Goal: Information Seeking & Learning: Learn about a topic

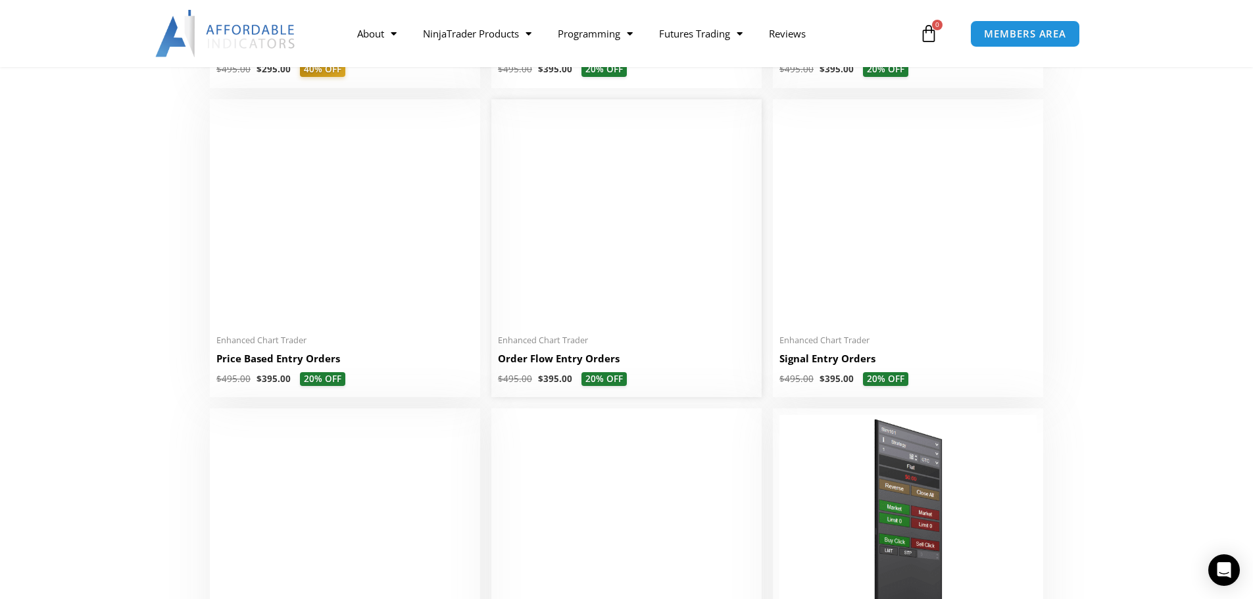
scroll to position [1118, 0]
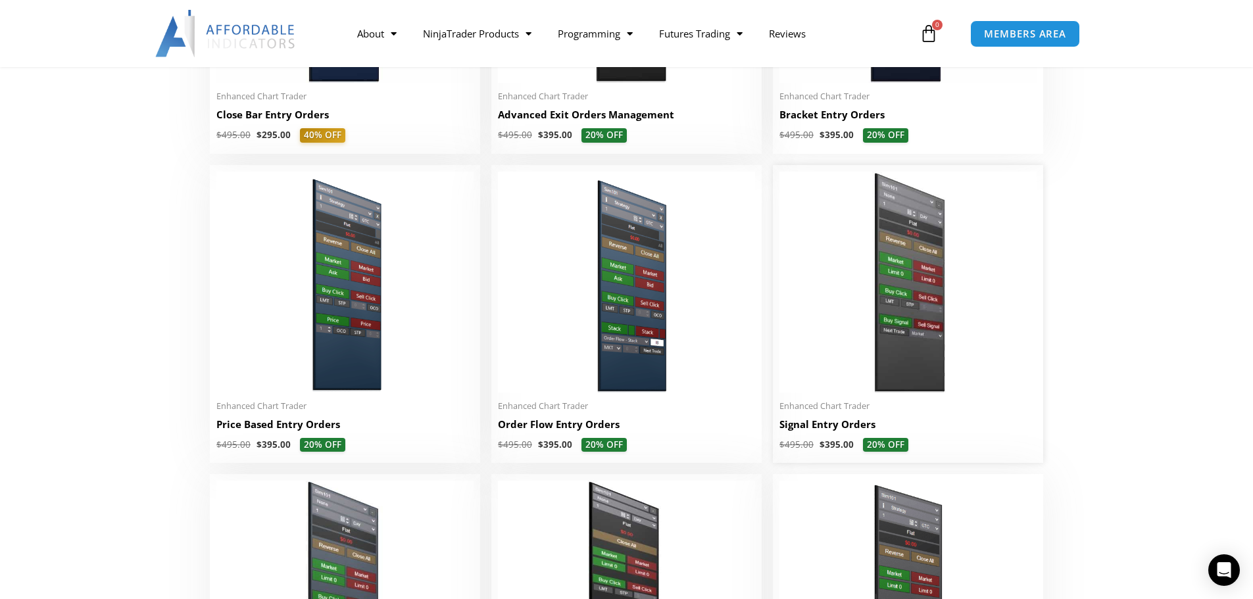
click at [895, 219] on img at bounding box center [907, 282] width 257 height 221
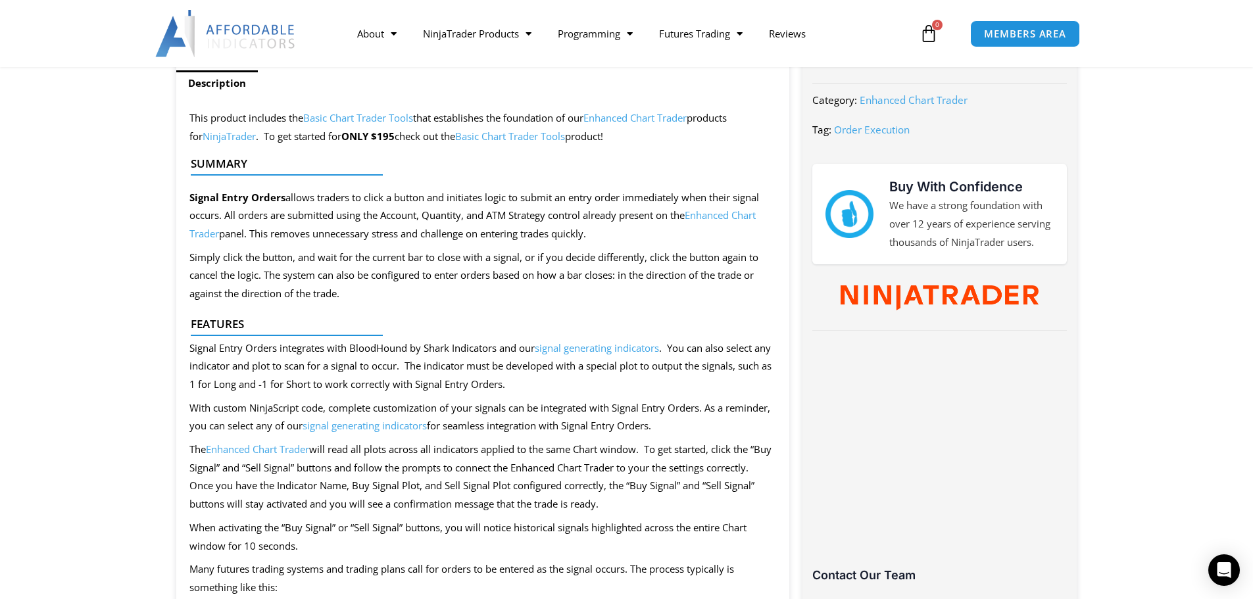
scroll to position [526, 0]
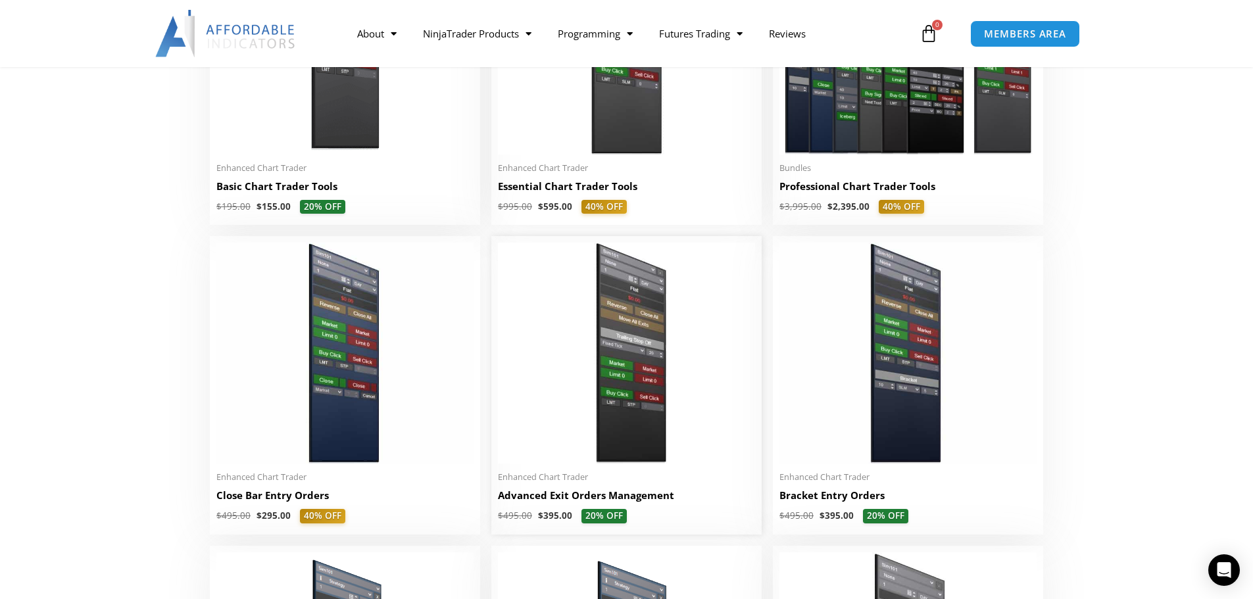
scroll to position [596, 0]
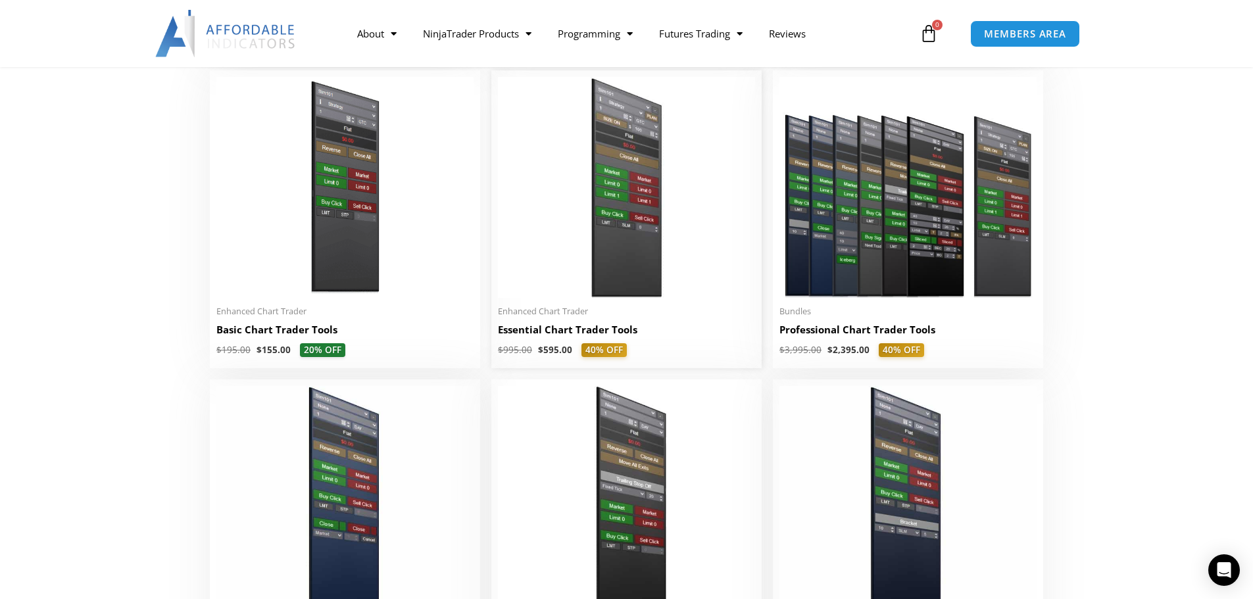
click at [622, 247] on img at bounding box center [626, 187] width 257 height 221
